Goal: Information Seeking & Learning: Learn about a topic

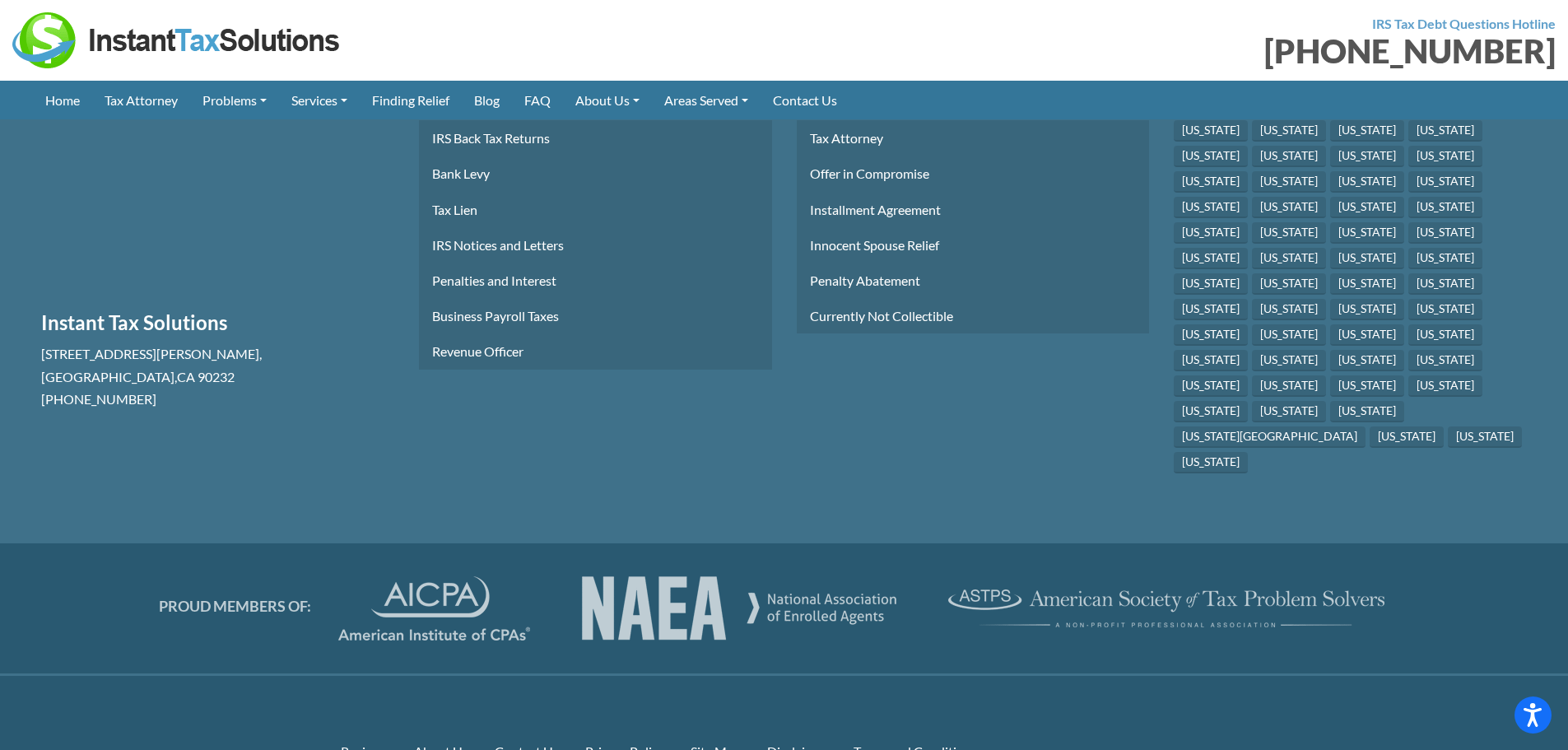
scroll to position [4819, 0]
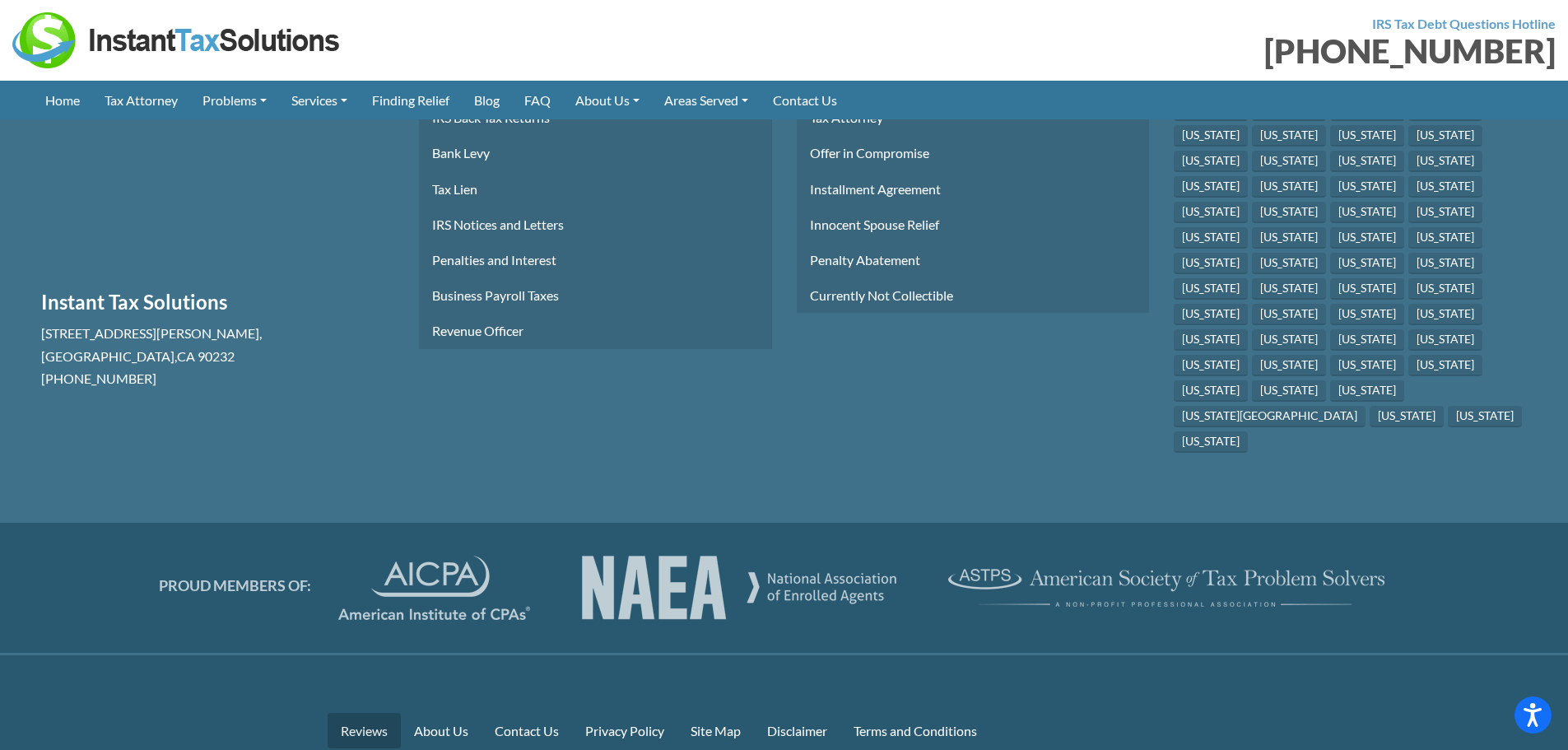
click at [368, 713] on link "Reviews" at bounding box center [364, 730] width 73 height 36
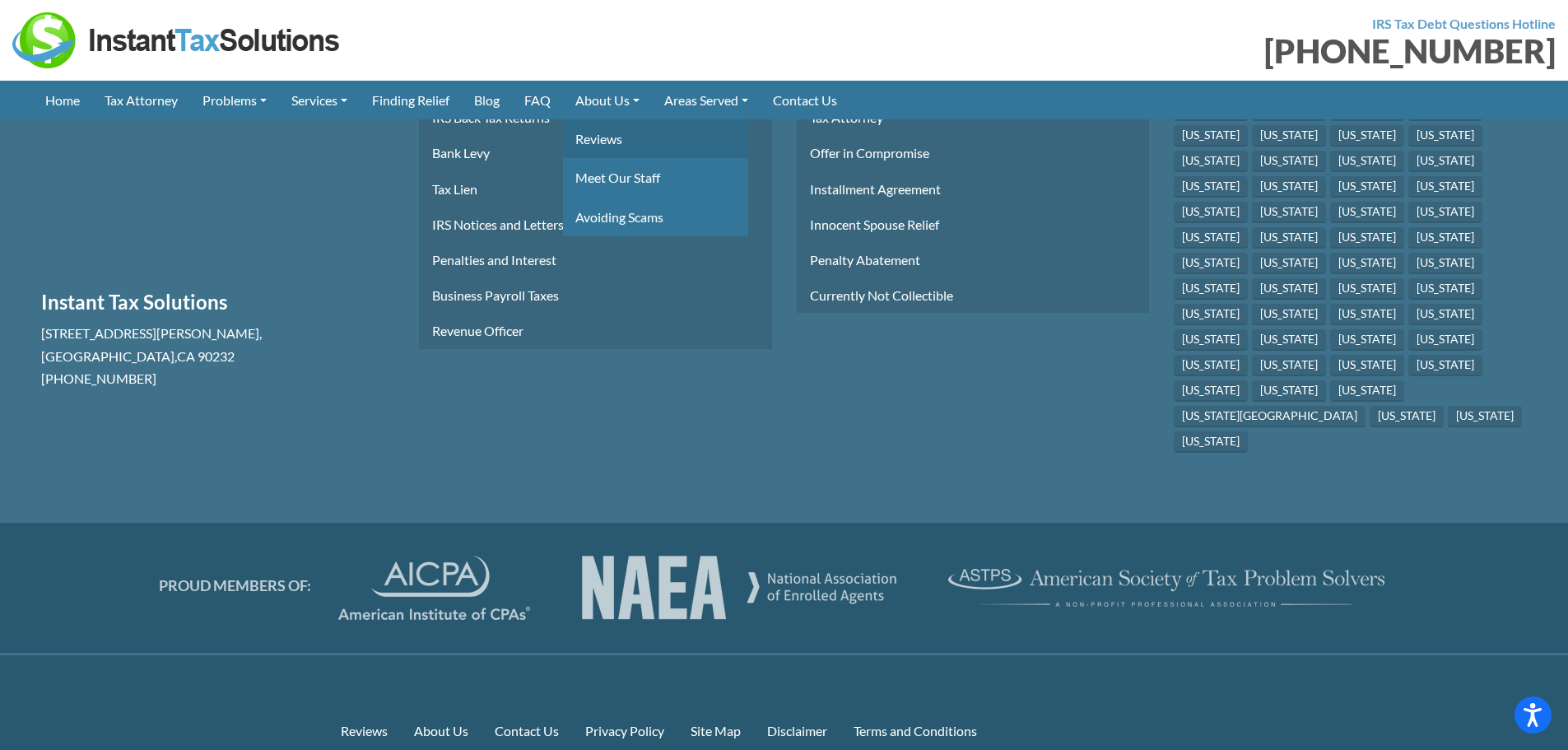
click at [625, 129] on link "Reviews" at bounding box center [655, 139] width 185 height 39
click at [619, 132] on link "Reviews" at bounding box center [655, 139] width 185 height 39
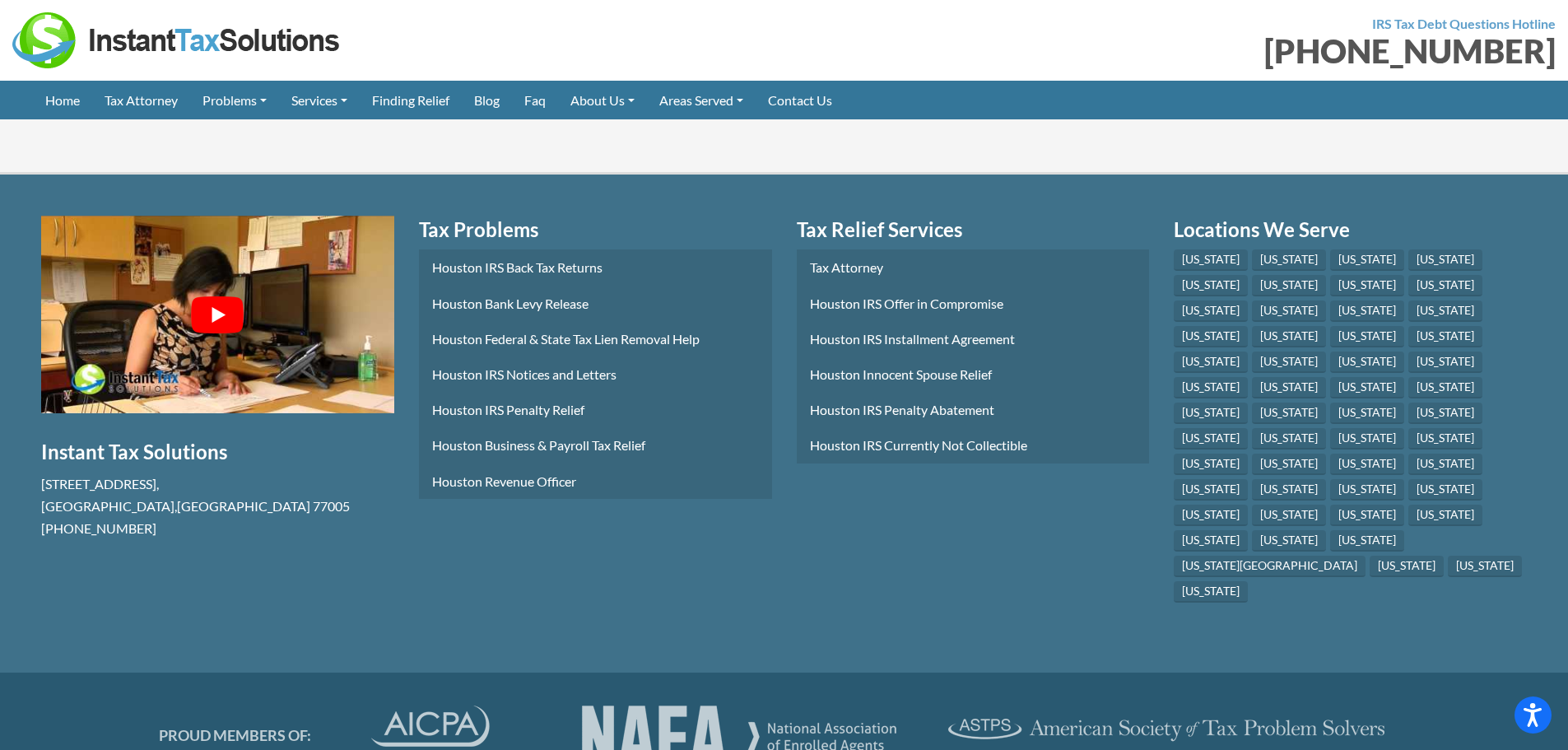
scroll to position [4270, 0]
